Goal: Complete application form

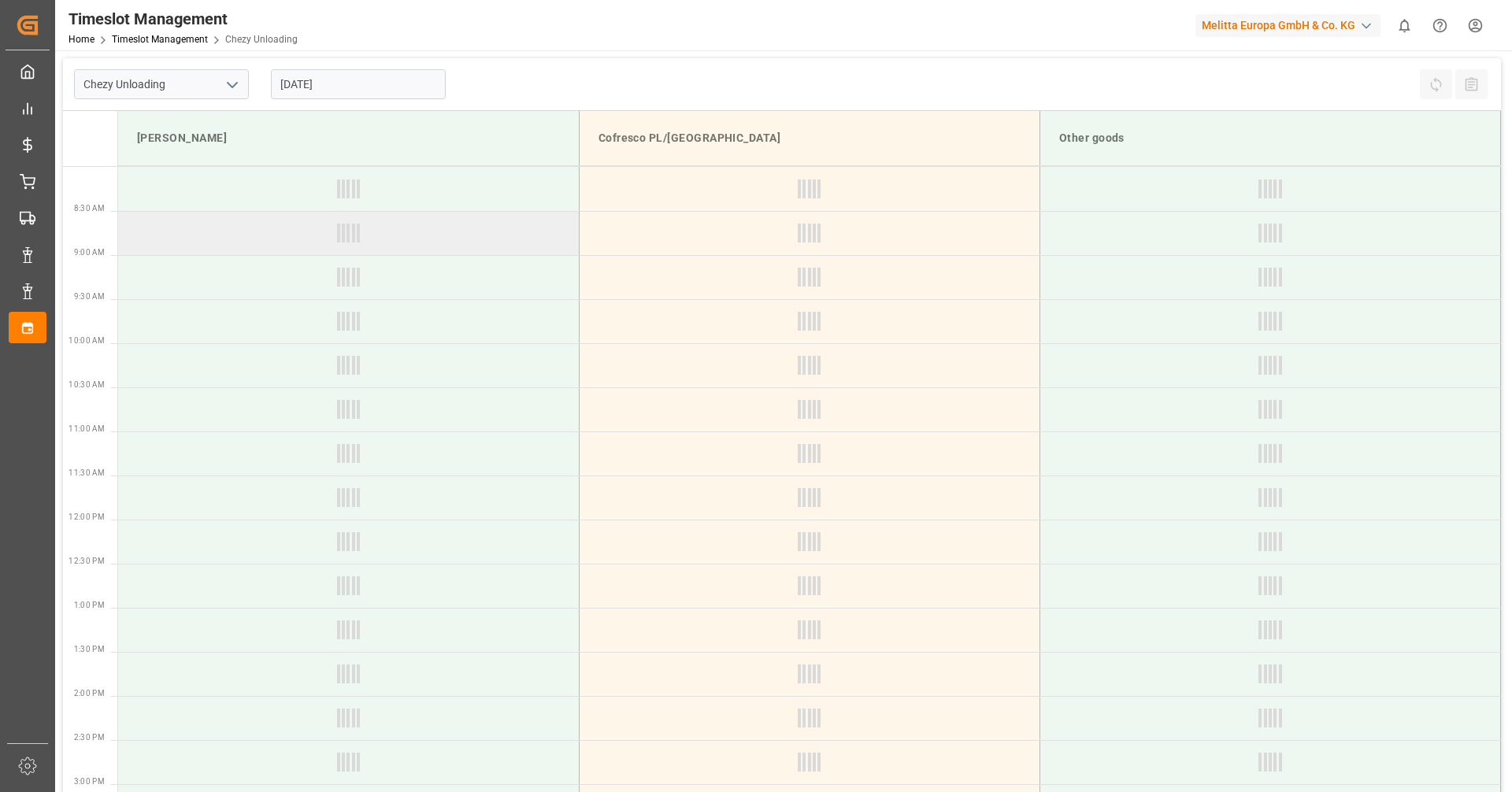
type input "Chezy Unloading"
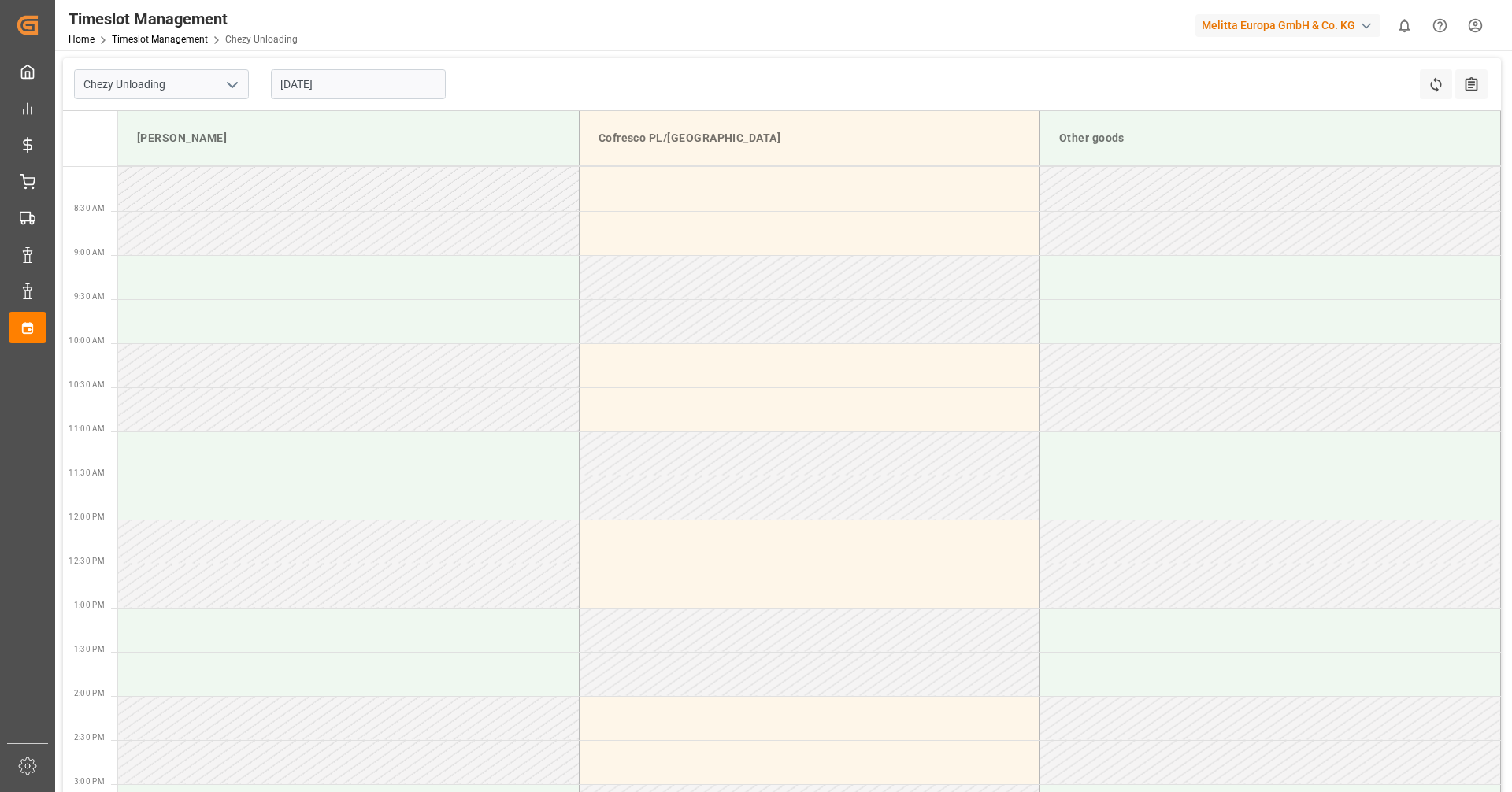
click at [387, 92] on input "[DATE]" at bounding box center [359, 84] width 175 height 30
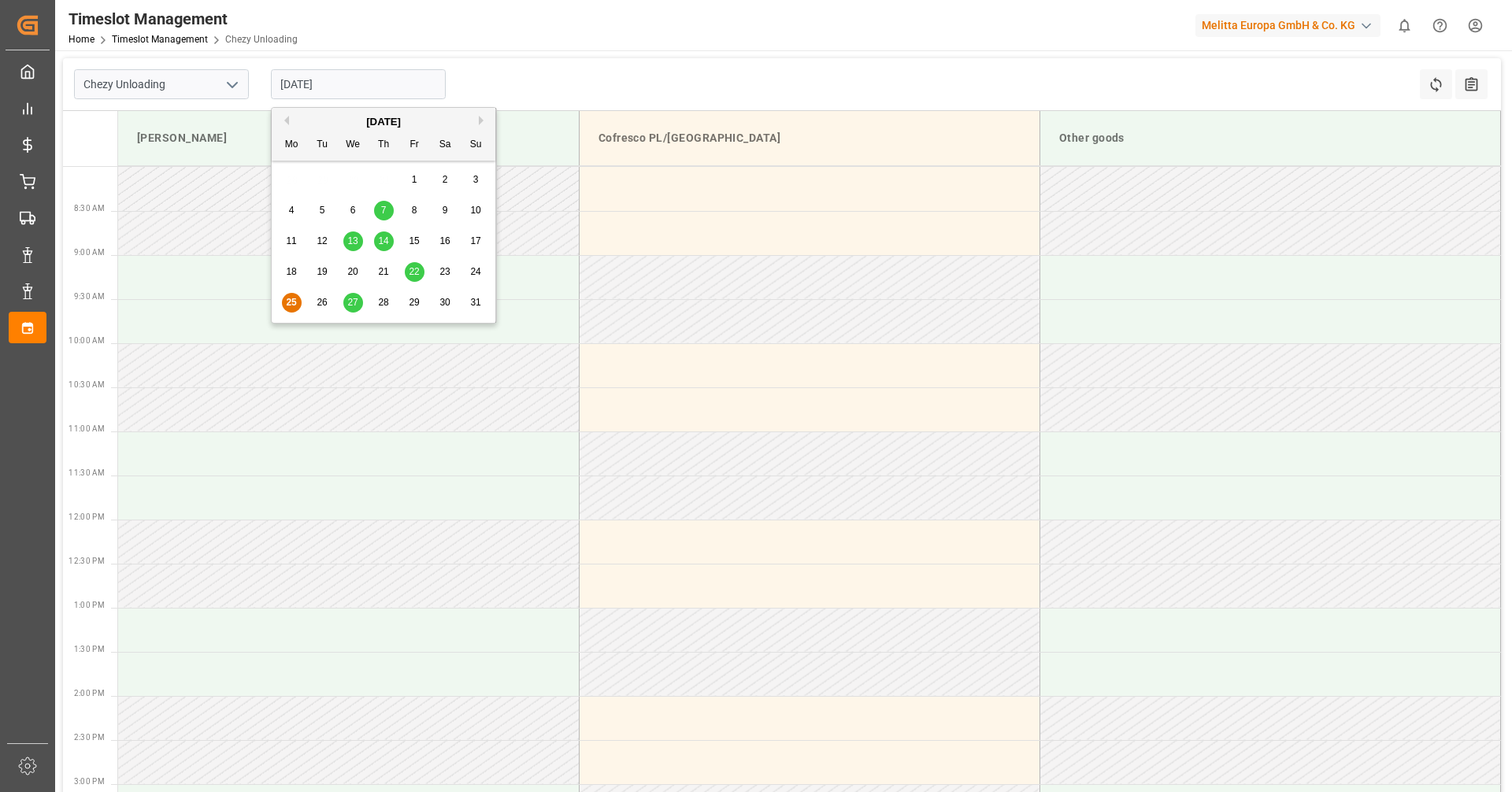
click at [356, 306] on span "27" at bounding box center [353, 302] width 10 height 11
type input "[DATE]"
